Goal: Download file/media

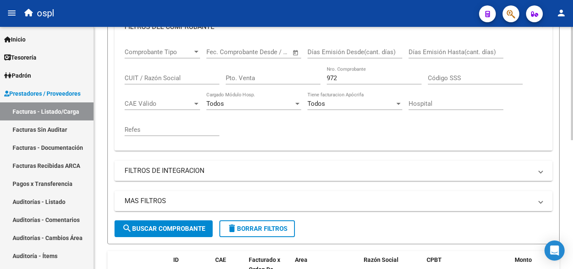
scroll to position [150, 0]
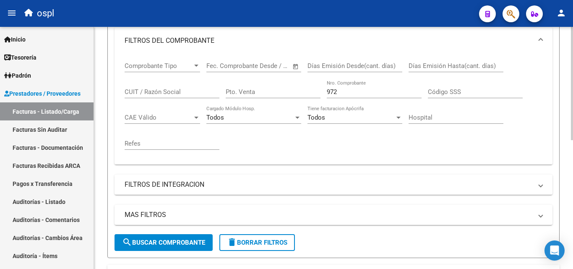
click at [358, 90] on input "972" at bounding box center [374, 92] width 95 height 8
type input "9"
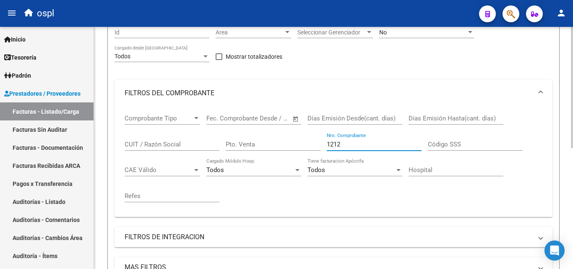
scroll to position [24, 0]
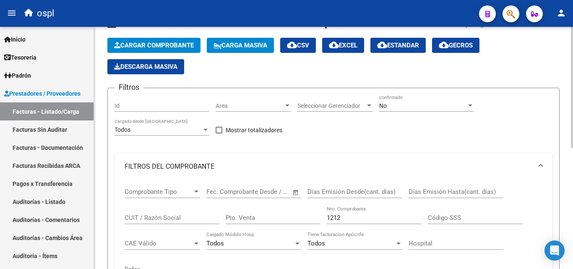
click at [413, 110] on div "No Confirmado" at bounding box center [426, 103] width 95 height 17
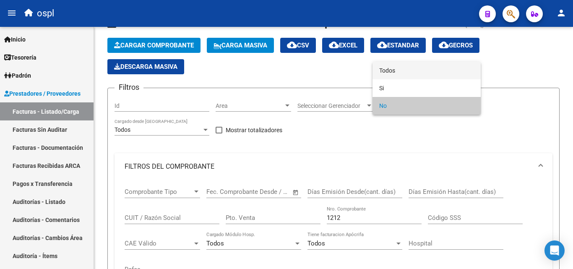
click at [405, 74] on span "Todos" at bounding box center [426, 71] width 95 height 18
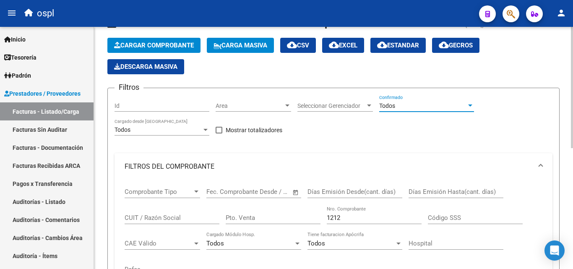
click at [398, 136] on div "Filtros Id Area Area Seleccionar Gerenciador Seleccionar Gerenciador Todos Conf…" at bounding box center [333, 227] width 438 height 265
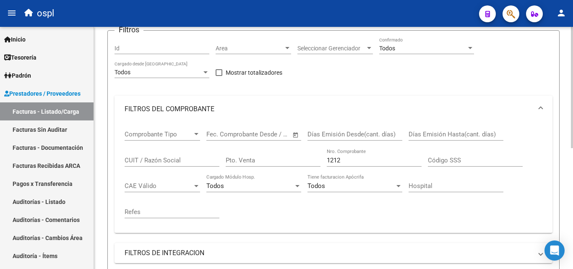
scroll to position [150, 0]
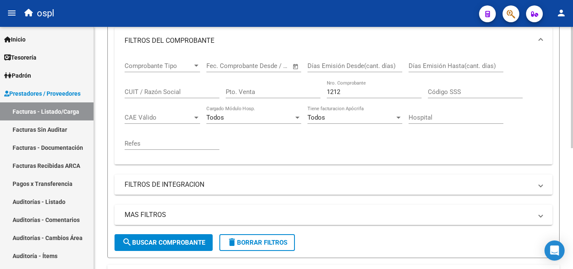
click at [193, 246] on button "search Buscar Comprobante" at bounding box center [163, 242] width 98 height 17
click at [347, 91] on input "1212" at bounding box center [374, 92] width 95 height 8
click at [376, 137] on div "Comprobante Tipo Comprobante Tipo Fecha inicio – Fecha fin Fec. Comprobante Des…" at bounding box center [332, 106] width 417 height 104
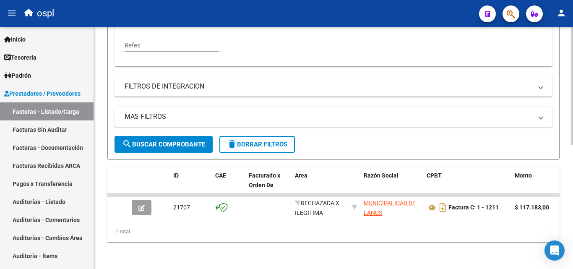
scroll to position [254, 0]
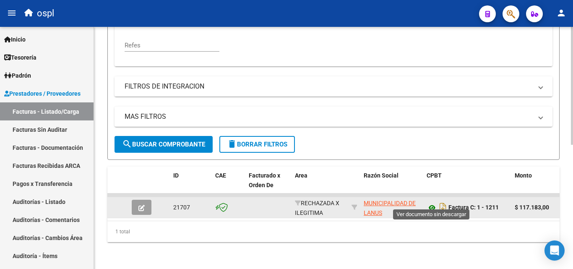
click at [433, 204] on icon at bounding box center [431, 207] width 11 height 10
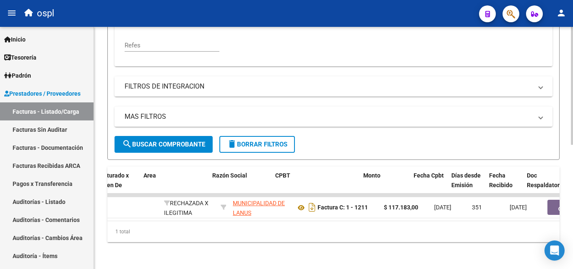
scroll to position [0, 151]
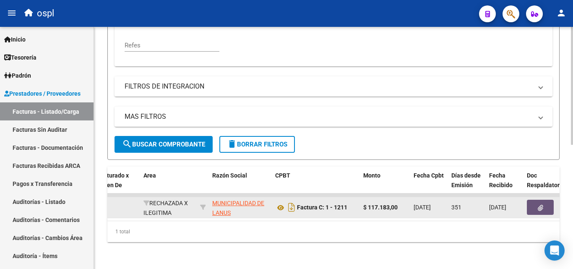
click at [548, 200] on button "button" at bounding box center [539, 207] width 27 height 15
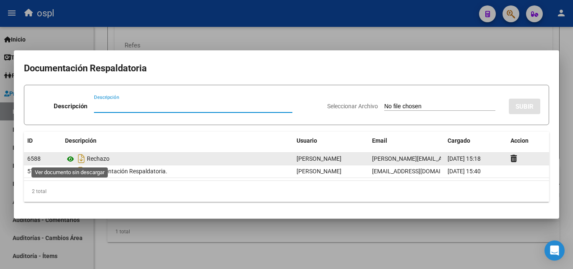
click at [67, 158] on icon at bounding box center [70, 159] width 11 height 10
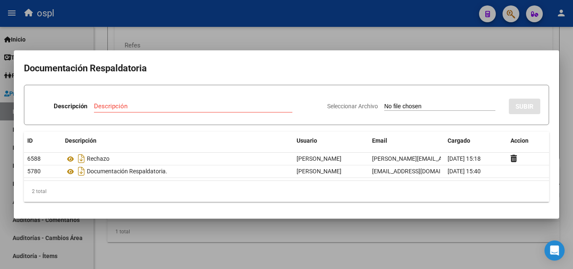
click at [317, 42] on div at bounding box center [286, 134] width 573 height 269
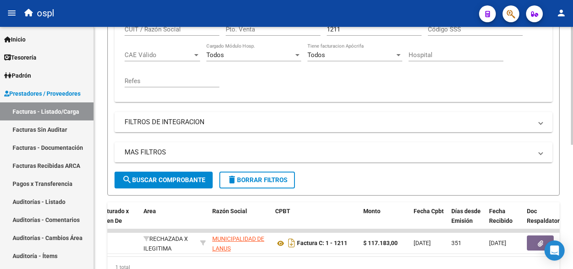
scroll to position [171, 0]
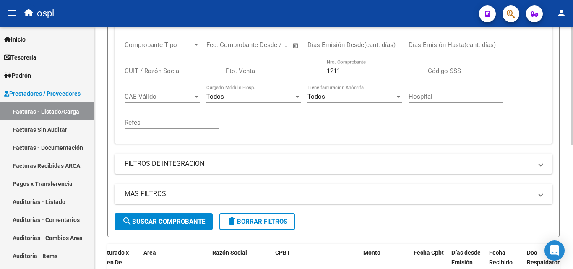
click at [343, 74] on input "1211" at bounding box center [374, 71] width 95 height 8
click at [349, 111] on div "Comprobante Tipo Comprobante Tipo Fecha inicio – Fecha fin Fec. Comprobante Des…" at bounding box center [332, 85] width 417 height 104
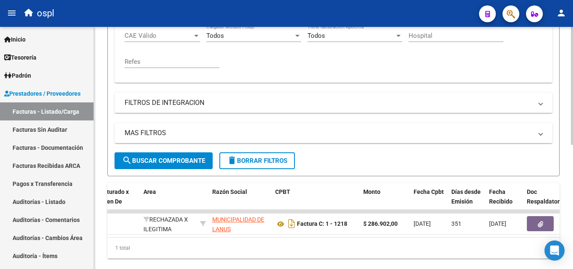
scroll to position [254, 0]
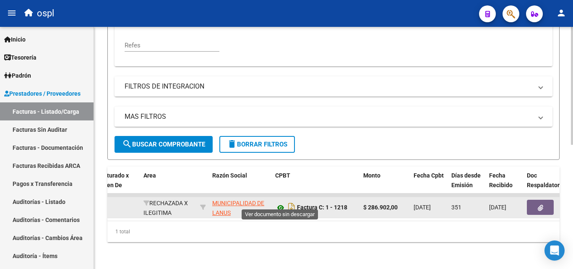
click at [284, 202] on icon at bounding box center [280, 207] width 11 height 10
click at [532, 202] on button "button" at bounding box center [539, 207] width 27 height 15
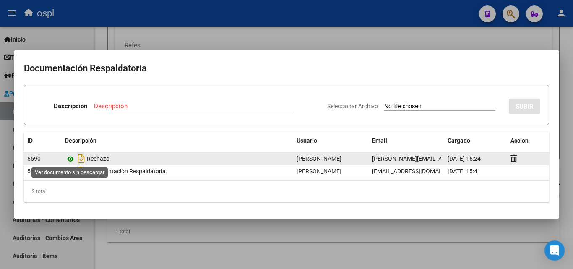
click at [72, 156] on icon at bounding box center [70, 159] width 11 height 10
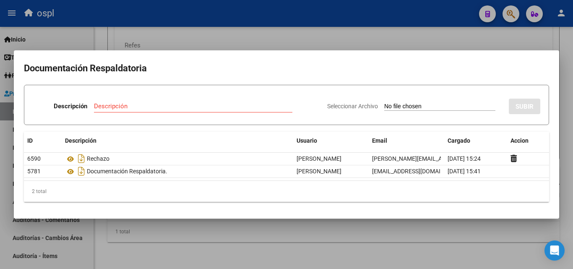
click at [370, 31] on div at bounding box center [286, 134] width 573 height 269
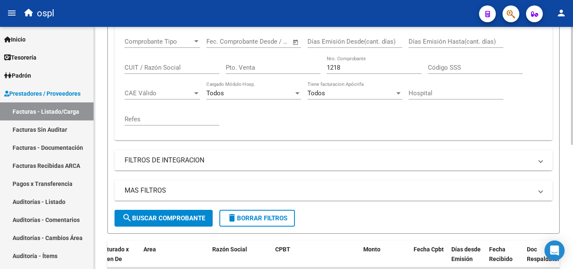
scroll to position [171, 0]
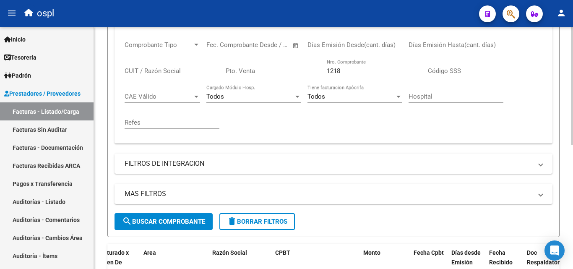
click at [351, 72] on input "1218" at bounding box center [374, 71] width 95 height 8
click at [358, 114] on div "Comprobante Tipo Comprobante Tipo Fecha inicio – Fecha fin Fec. Comprobante Des…" at bounding box center [332, 85] width 417 height 104
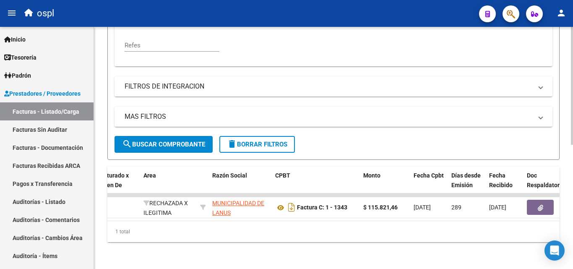
scroll to position [254, 0]
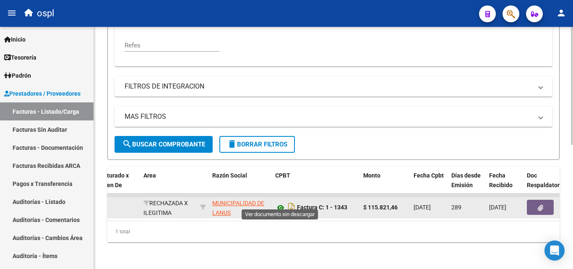
click at [283, 202] on icon at bounding box center [280, 207] width 11 height 10
click at [539, 205] on icon "button" at bounding box center [539, 208] width 5 height 6
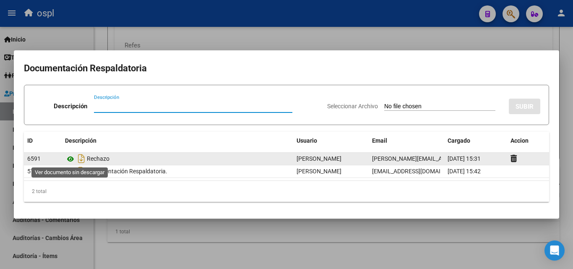
click at [67, 156] on icon at bounding box center [70, 159] width 11 height 10
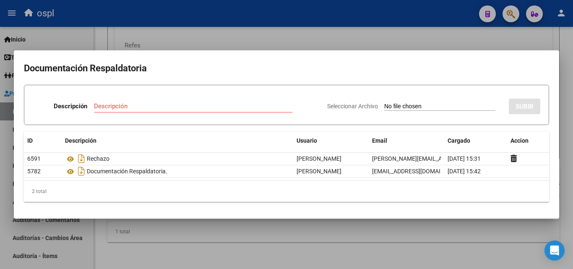
click at [345, 34] on div at bounding box center [286, 134] width 573 height 269
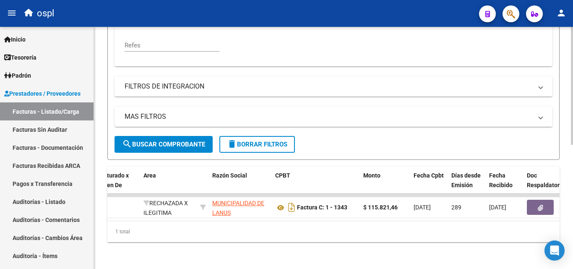
scroll to position [213, 0]
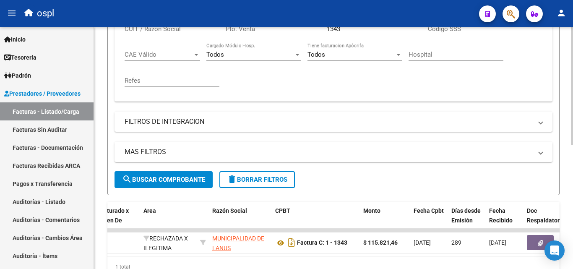
click at [345, 29] on input "1343" at bounding box center [374, 29] width 95 height 8
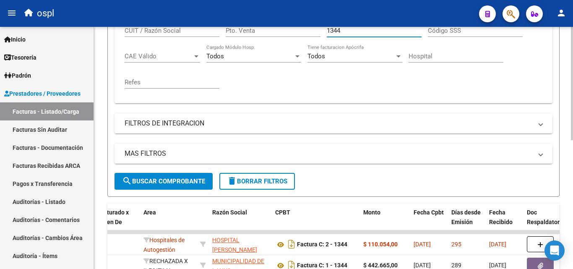
type input "1344"
click at [351, 77] on div "Comprobante Tipo Comprobante Tipo Fecha inicio – Fecha fin Fec. Comprobante Des…" at bounding box center [332, 45] width 417 height 104
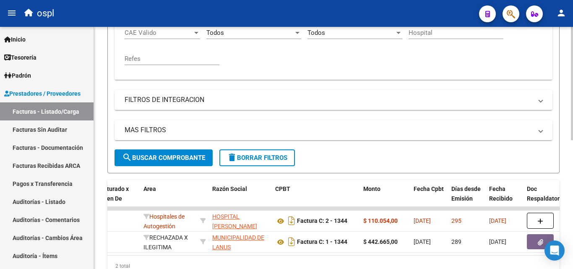
scroll to position [253, 0]
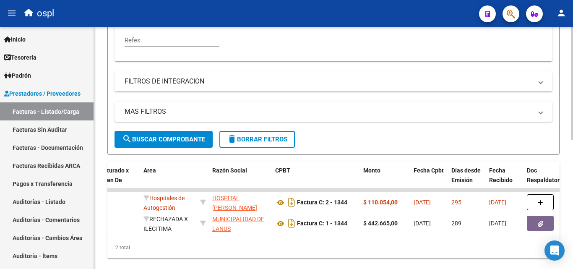
click at [332, 47] on div "Comprobante Tipo Comprobante Tipo Fecha inicio – Fecha fin Fec. Comprobante Des…" at bounding box center [332, 3] width 417 height 104
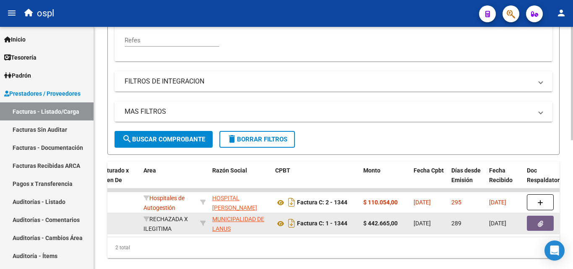
click at [539, 225] on icon "button" at bounding box center [539, 223] width 5 height 6
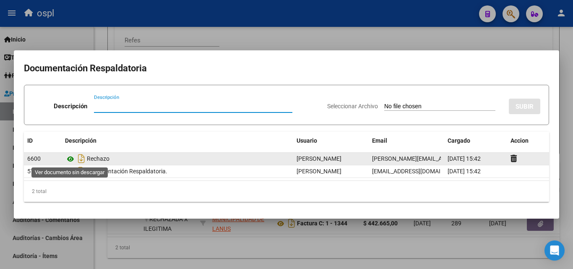
click at [67, 156] on icon at bounding box center [70, 159] width 11 height 10
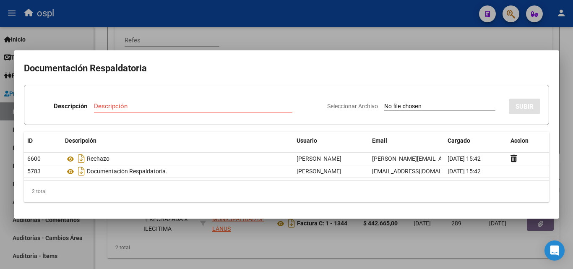
click at [331, 42] on div at bounding box center [286, 134] width 573 height 269
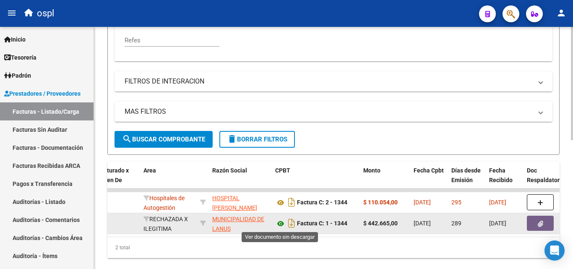
click at [282, 225] on icon at bounding box center [280, 223] width 11 height 10
